Goal: Transaction & Acquisition: Purchase product/service

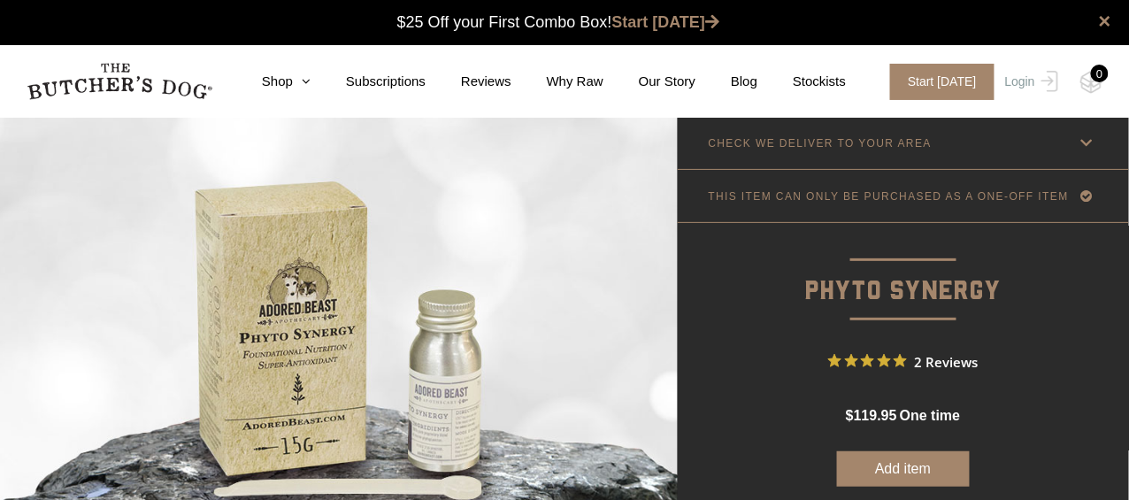
click at [604, 275] on img at bounding box center [339, 328] width 678 height 423
click at [1083, 150] on icon at bounding box center [1087, 143] width 22 height 22
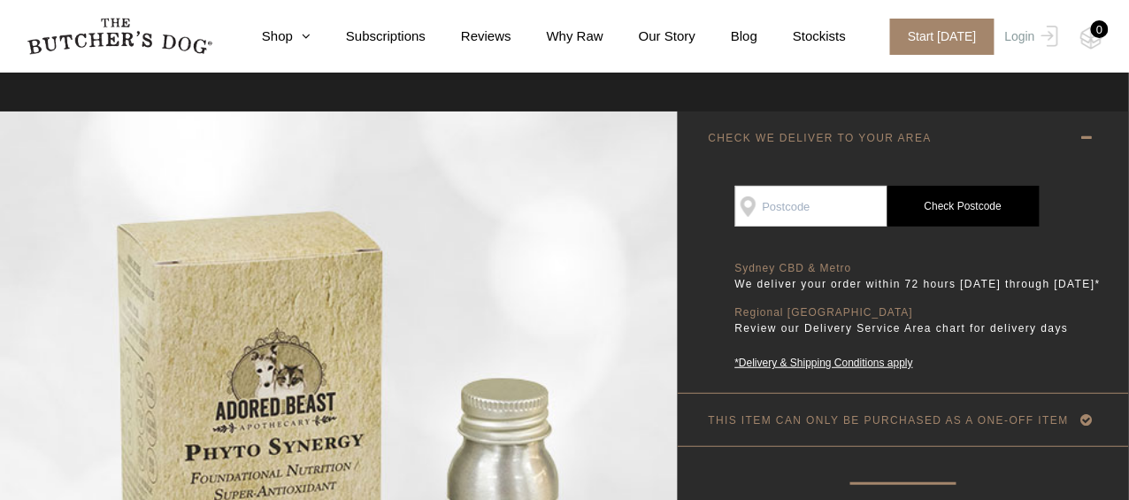
scroll to position [7, 0]
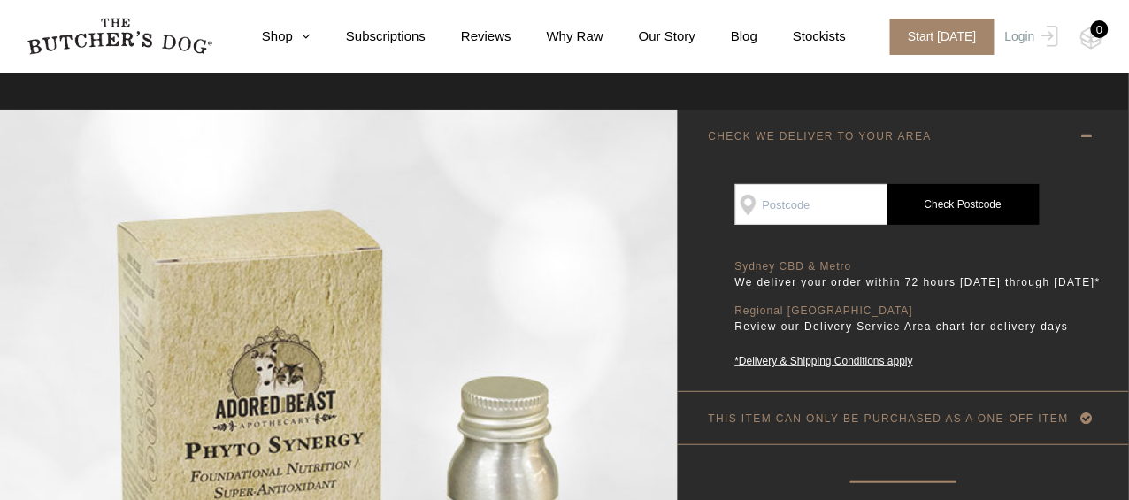
drag, startPoint x: 804, startPoint y: 188, endPoint x: 786, endPoint y: 191, distance: 18.8
click at [786, 191] on input "SEE IF WE DELIVER TO YOUR DOOR" at bounding box center [811, 204] width 152 height 41
type input "2318"
click at [947, 220] on link "Check Postcode" at bounding box center [963, 204] width 152 height 41
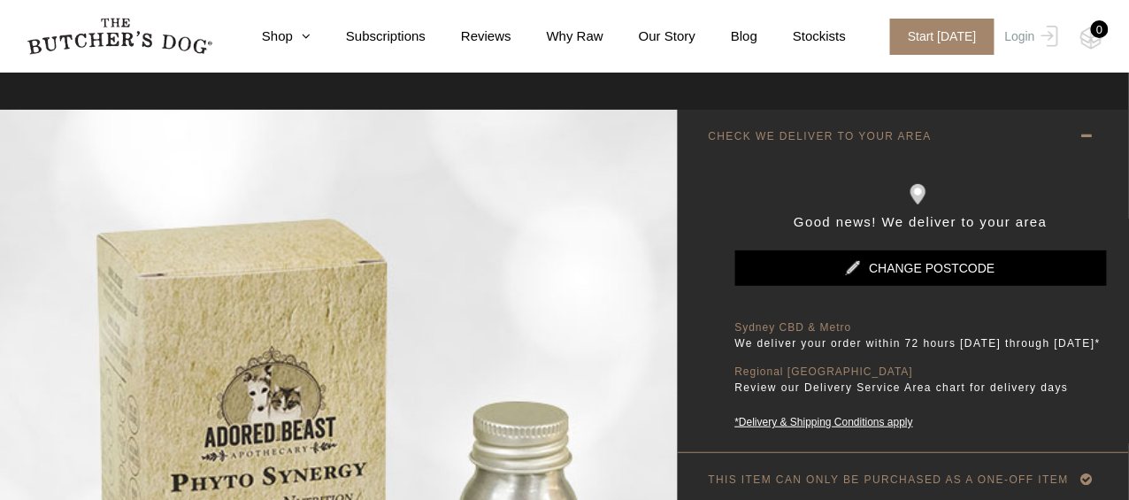
click at [941, 209] on 2nd "Good news! We deliver to your area" at bounding box center [921, 217] width 372 height 27
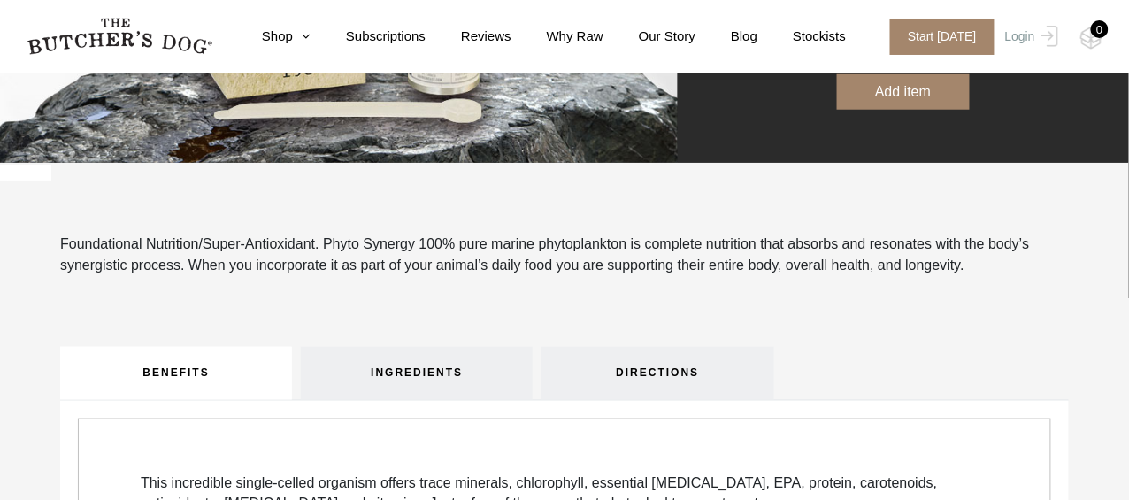
scroll to position [375, 0]
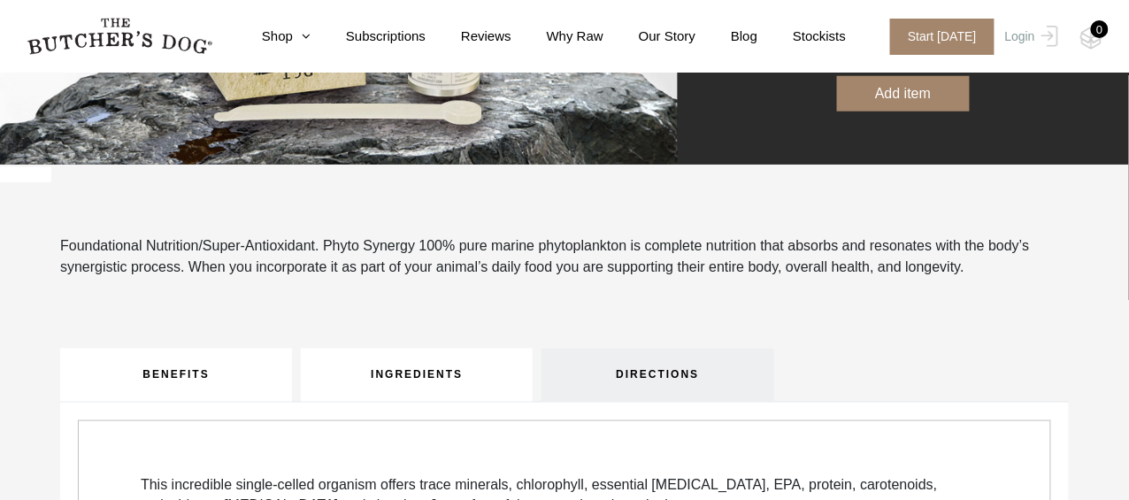
click at [409, 390] on link "INGREDIENTS" at bounding box center [417, 375] width 232 height 53
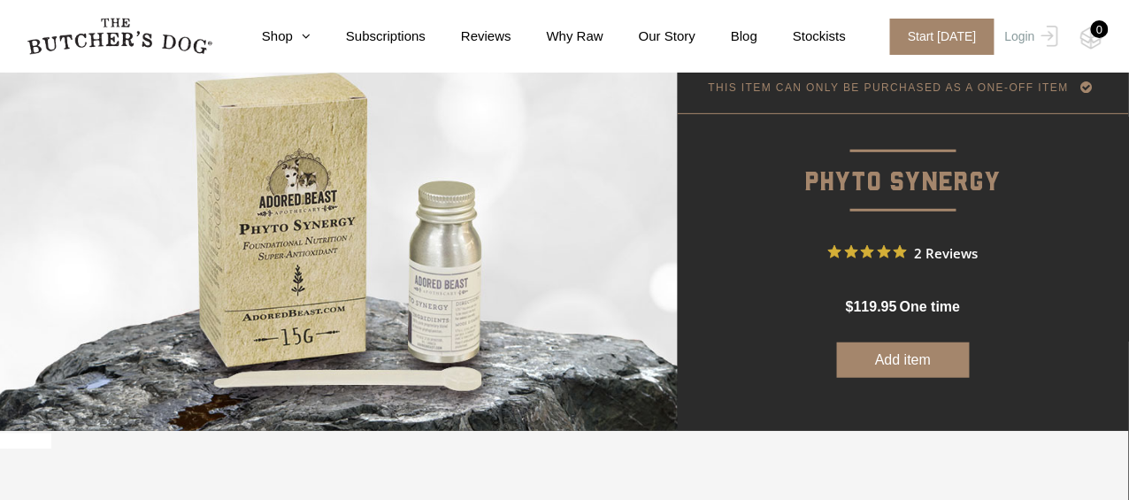
scroll to position [0, 0]
